Goal: Task Accomplishment & Management: Use online tool/utility

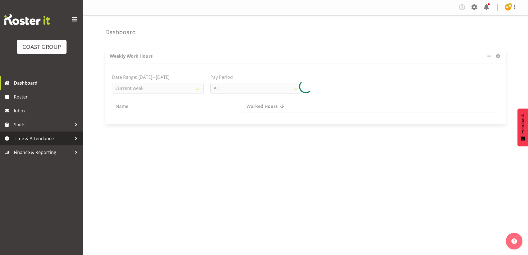
click at [48, 138] on span "Time & Attendance" at bounding box center [43, 138] width 58 height 8
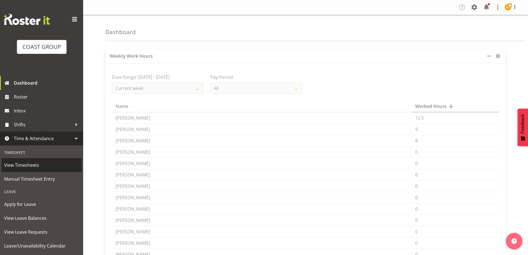
click at [40, 165] on span "View Timesheets" at bounding box center [41, 165] width 75 height 8
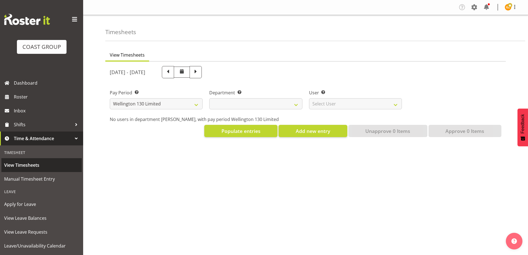
select select "150"
select select
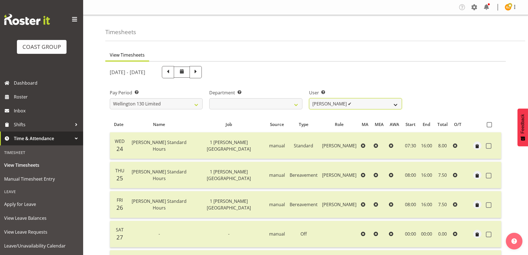
click at [397, 105] on select "[PERSON_NAME] ✔ [PERSON_NAME] ✔ [PERSON_NAME] [PERSON_NAME] ❌ [PERSON_NAME] ✔ […" at bounding box center [355, 103] width 93 height 11
select select "9954"
click at [309, 98] on select "[PERSON_NAME] ✔ [PERSON_NAME] ✔ [PERSON_NAME] [PERSON_NAME] ❌ [PERSON_NAME] ✔ […" at bounding box center [355, 103] width 93 height 11
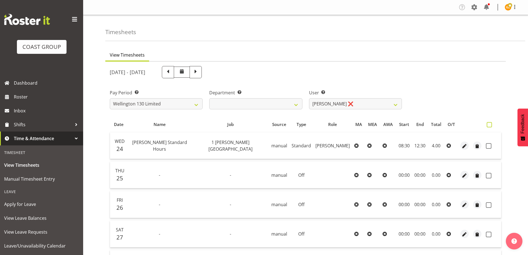
click at [491, 125] on span at bounding box center [488, 124] width 5 height 5
click at [490, 125] on input "checkbox" at bounding box center [488, 125] width 4 height 4
checkbox input "true"
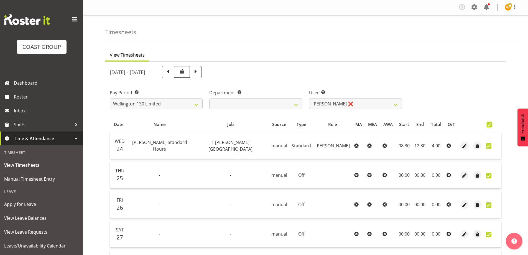
checkbox input "true"
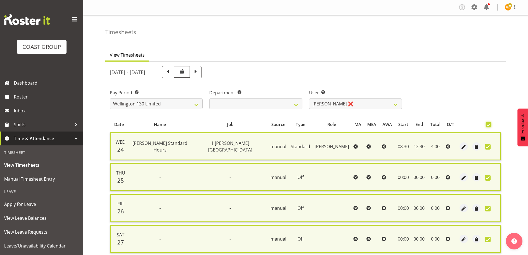
scroll to position [134, 0]
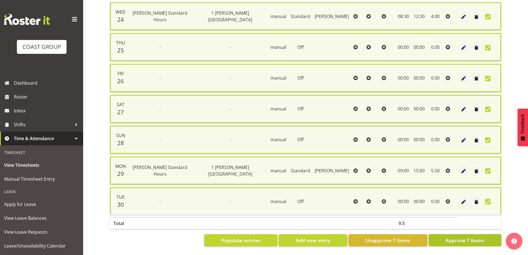
click at [463, 237] on span "Approve 7 Items" at bounding box center [464, 239] width 39 height 7
checkbox input "false"
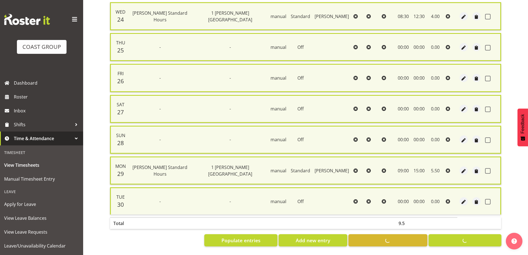
checkbox input "false"
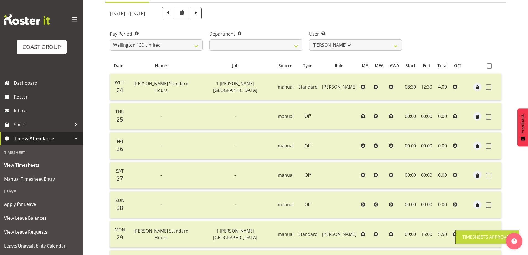
scroll to position [0, 0]
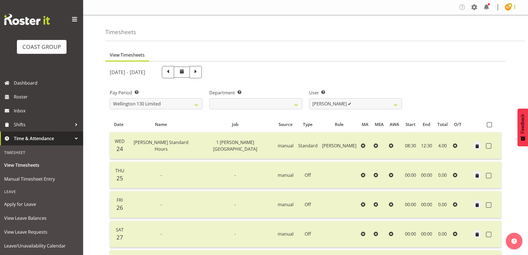
click at [515, 7] on span at bounding box center [514, 7] width 7 height 7
click at [419, 106] on div "Pay Period Select which pay period you would like to view. SLP LTD EHS LTD DW L…" at bounding box center [305, 96] width 398 height 31
click at [397, 105] on select "[PERSON_NAME] ✔ [PERSON_NAME] ✔ [PERSON_NAME] [PERSON_NAME] ❌ [PERSON_NAME] ✔ […" at bounding box center [355, 103] width 93 height 11
drag, startPoint x: 469, startPoint y: 74, endPoint x: 473, endPoint y: 68, distance: 7.6
click at [472, 70] on div "[DATE] - [DATE]" at bounding box center [305, 72] width 398 height 19
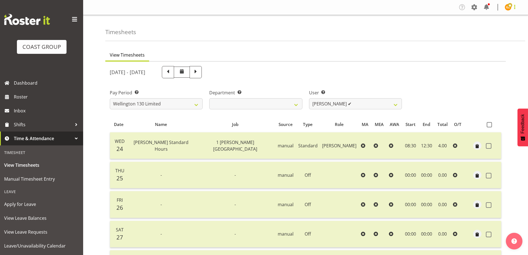
click at [516, 7] on span at bounding box center [514, 7] width 7 height 7
click at [500, 30] on link "Log Out" at bounding box center [491, 29] width 53 height 10
